Goal: Task Accomplishment & Management: Use online tool/utility

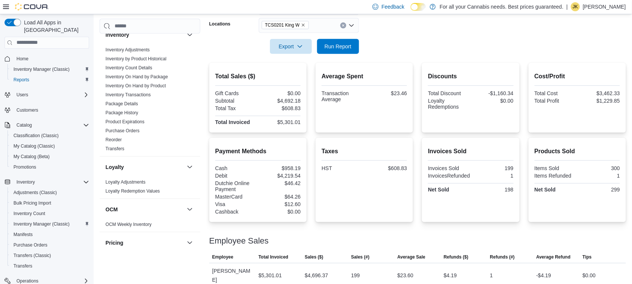
scroll to position [246, 0]
click at [160, 89] on link "Inventory On Hand by Product" at bounding box center [136, 87] width 60 height 5
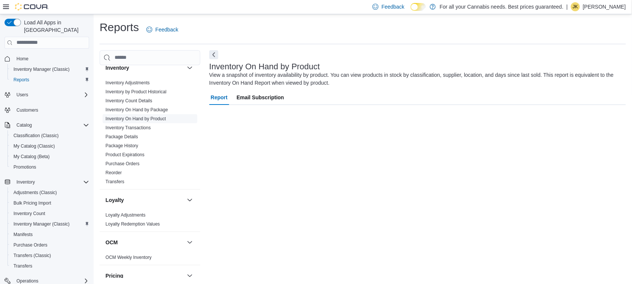
scroll to position [0, 0]
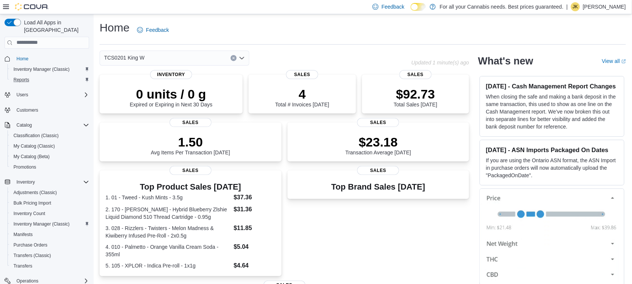
click at [33, 77] on button "Reports" at bounding box center [49, 80] width 85 height 10
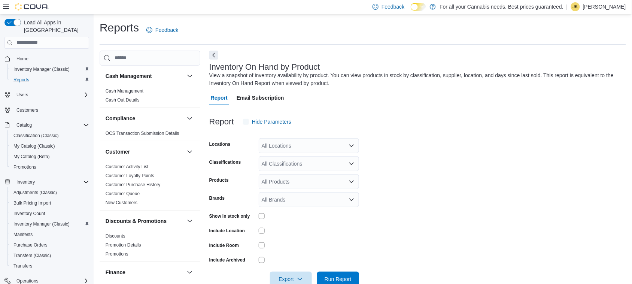
scroll to position [17, 0]
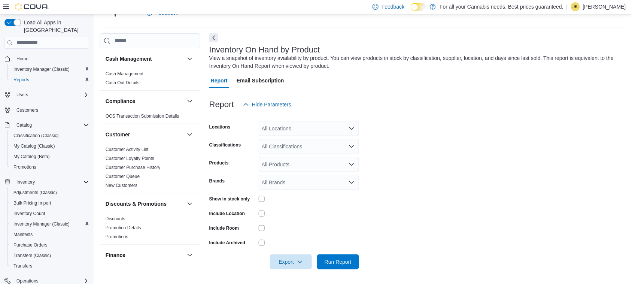
click at [276, 127] on div "All Locations" at bounding box center [309, 128] width 100 height 15
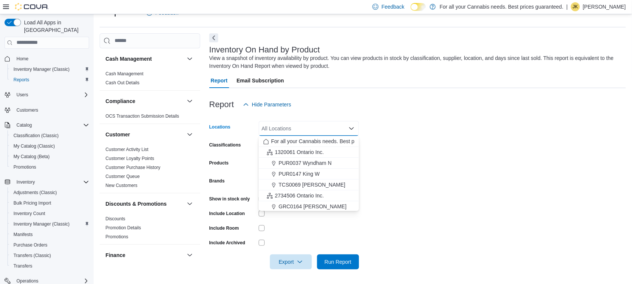
scroll to position [99, 0]
click at [316, 161] on span "TCS0201 King W" at bounding box center [299, 161] width 40 height 7
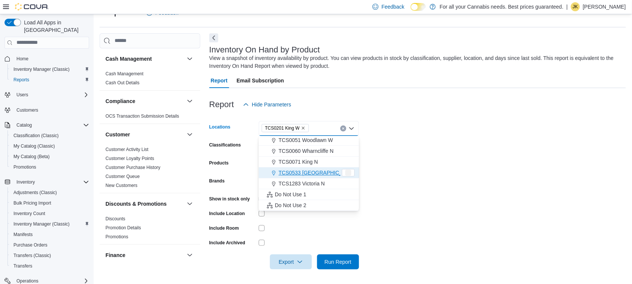
scroll to position [88, 0]
click at [422, 160] on form "Locations TCS0201 [GEOGRAPHIC_DATA] box. Selected. TCS0201 King W. Press Backsp…" at bounding box center [417, 190] width 417 height 157
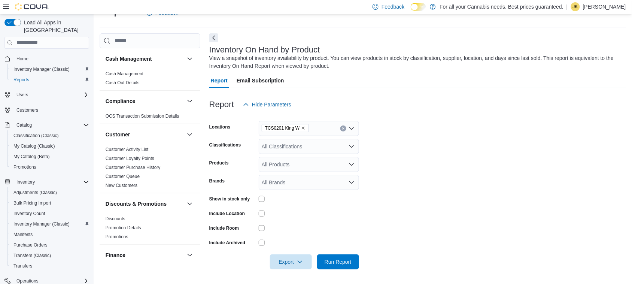
click at [308, 141] on div "All Classifications" at bounding box center [309, 146] width 100 height 15
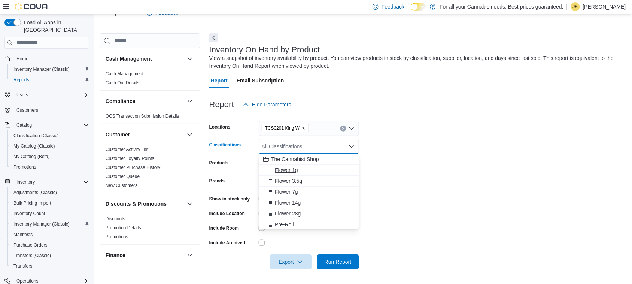
click at [282, 169] on span "Flower 1g" at bounding box center [286, 169] width 23 height 7
click at [289, 171] on span "Flower 3.5g" at bounding box center [288, 169] width 27 height 7
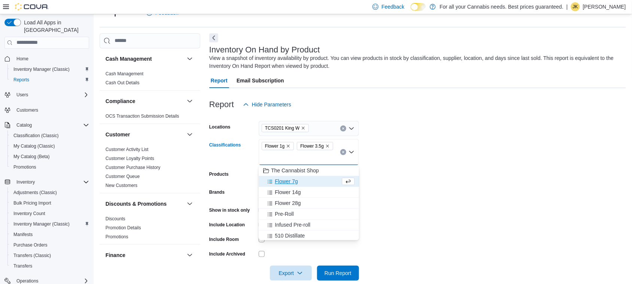
click at [291, 180] on span "Flower 7g" at bounding box center [286, 181] width 23 height 7
click at [291, 180] on span "Flower 14g" at bounding box center [288, 181] width 26 height 7
click at [291, 182] on span "Flower 28g" at bounding box center [288, 181] width 26 height 7
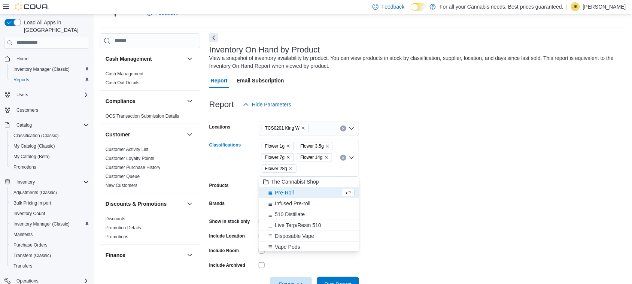
click at [289, 190] on span "Pre-Roll" at bounding box center [284, 192] width 19 height 7
click at [290, 193] on span "Infused Pre-roll" at bounding box center [293, 192] width 36 height 7
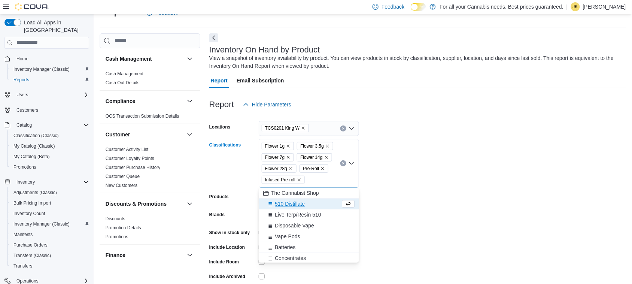
click at [291, 207] on span "510 Distillate" at bounding box center [290, 203] width 30 height 7
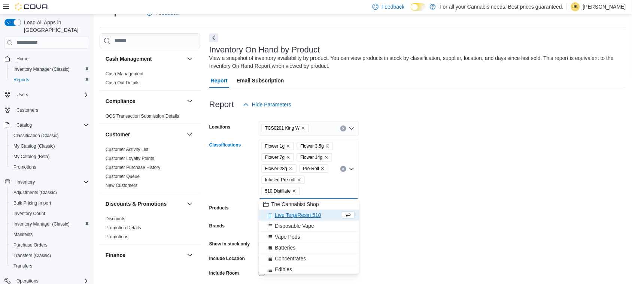
click at [298, 214] on span "Live Terp/Resin 510" at bounding box center [298, 214] width 46 height 7
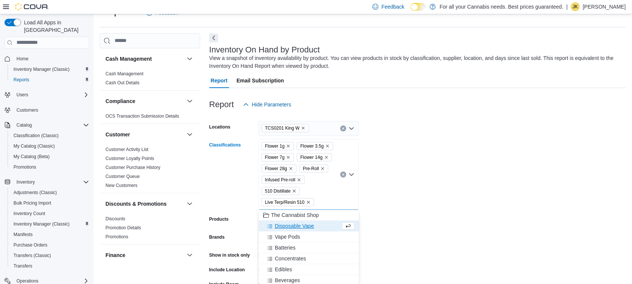
click at [299, 226] on span "Disposable Vape" at bounding box center [294, 225] width 39 height 7
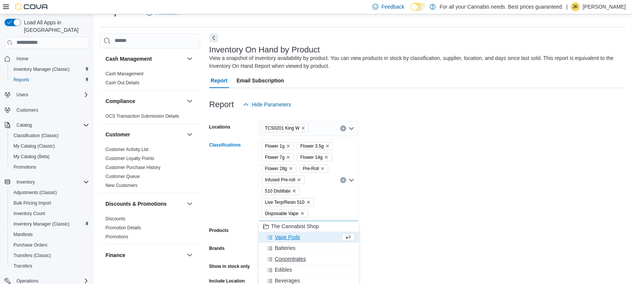
click at [300, 259] on span "Concentrates" at bounding box center [290, 258] width 31 height 7
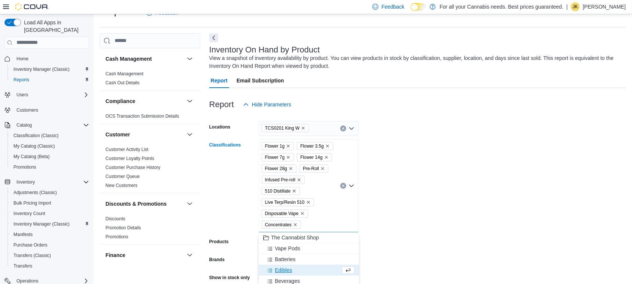
click at [288, 267] on span "Edibles" at bounding box center [283, 269] width 17 height 7
click at [293, 272] on span "Beverages" at bounding box center [287, 269] width 25 height 7
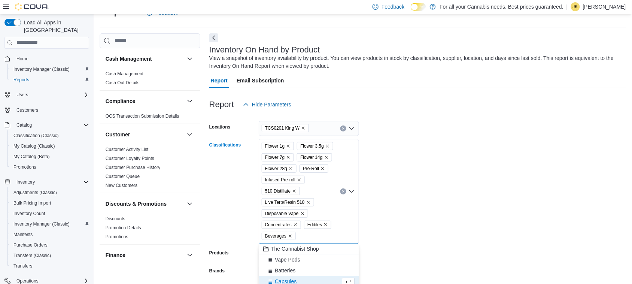
click at [300, 276] on button "Capsules" at bounding box center [309, 281] width 100 height 11
click at [300, 278] on div "Oil" at bounding box center [301, 281] width 77 height 7
click at [519, 190] on form "Locations TCS0201 King W Classifications Flower 1g Flower 3.5g Flower 7g Flower…" at bounding box center [417, 241] width 417 height 258
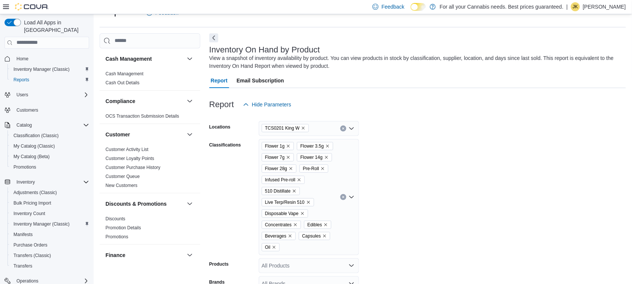
scroll to position [118, 0]
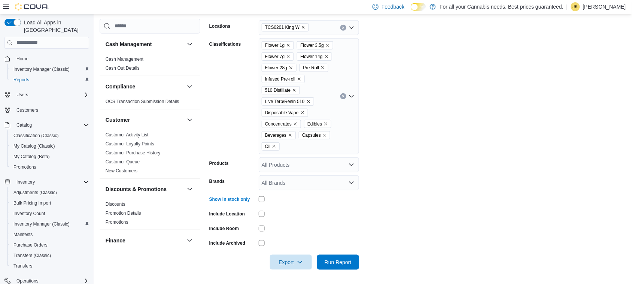
click at [476, 169] on form "Locations TCS0201 King W Classifications Flower 1g Flower 3.5g Flower 7g Flower…" at bounding box center [417, 140] width 417 height 258
click at [351, 260] on span "Run Report" at bounding box center [338, 261] width 33 height 15
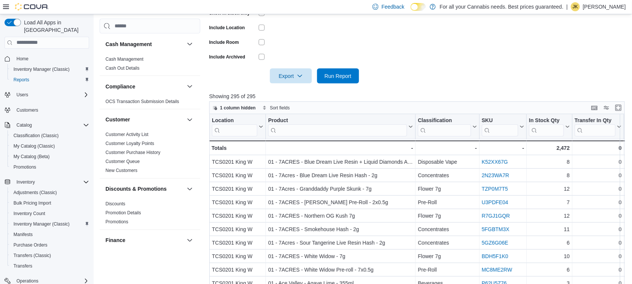
scroll to position [287, 0]
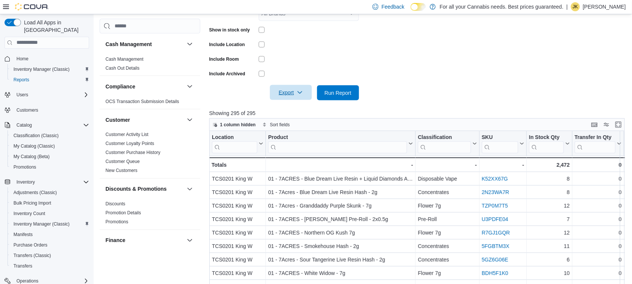
click at [304, 93] on span "Export" at bounding box center [291, 92] width 33 height 15
click at [294, 103] on button "Export to Excel" at bounding box center [292, 107] width 43 height 15
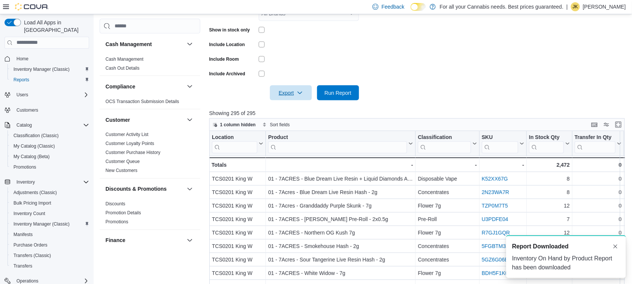
scroll to position [0, 0]
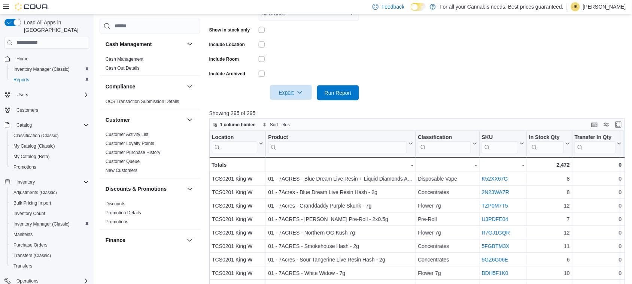
click at [303, 91] on span "Export" at bounding box center [291, 92] width 33 height 15
click at [287, 107] on span "Export to Excel" at bounding box center [292, 107] width 34 height 6
